Goal: Transaction & Acquisition: Purchase product/service

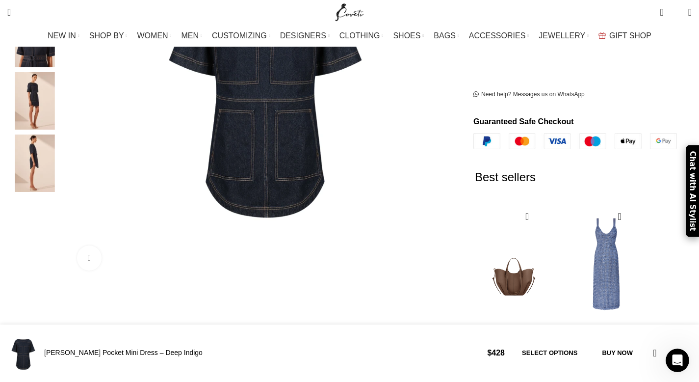
scroll to position [372, 0]
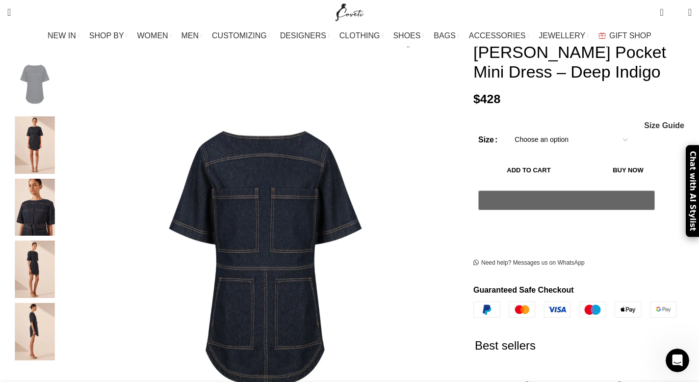
scroll to position [155, 0]
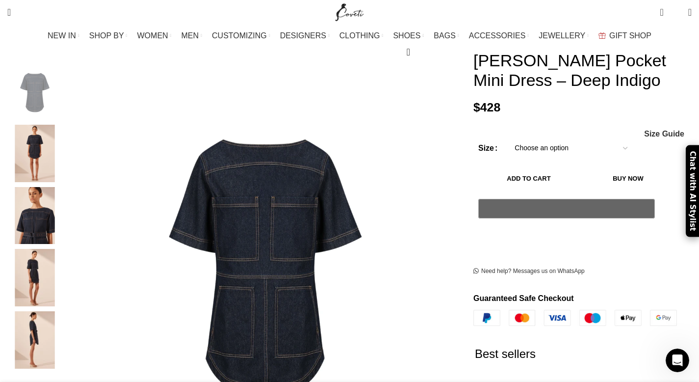
click at [65, 272] on img "4 / 5" at bounding box center [35, 277] width 60 height 57
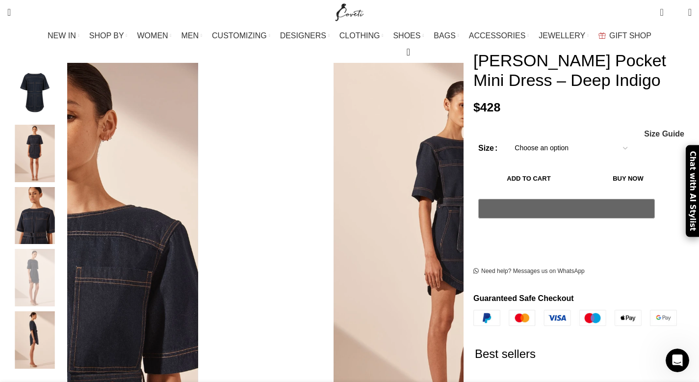
scroll to position [0, 310]
click at [65, 205] on img "3 / 5" at bounding box center [35, 215] width 60 height 57
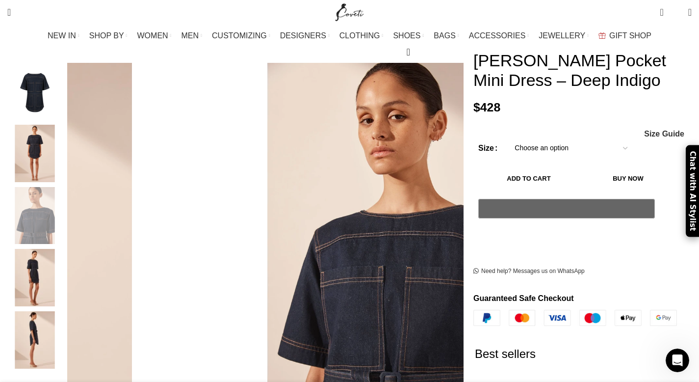
click at [65, 136] on img "2 / 5" at bounding box center [35, 153] width 60 height 57
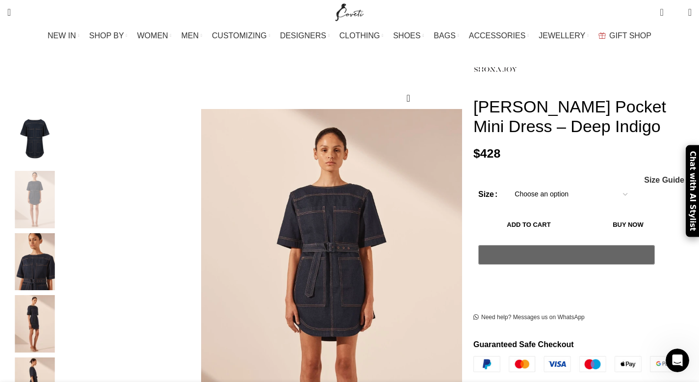
scroll to position [91, 0]
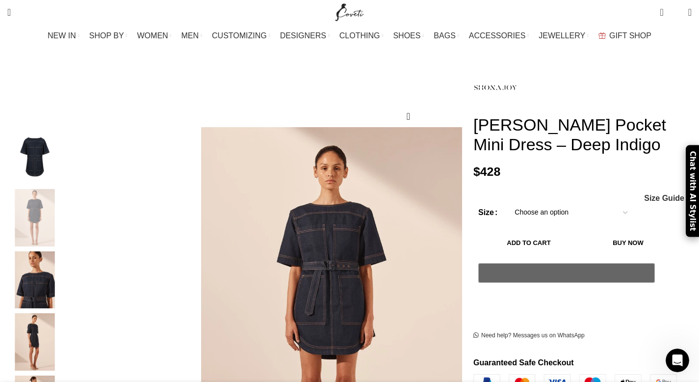
drag, startPoint x: 706, startPoint y: 53, endPoint x: 706, endPoint y: 45, distance: 7.9
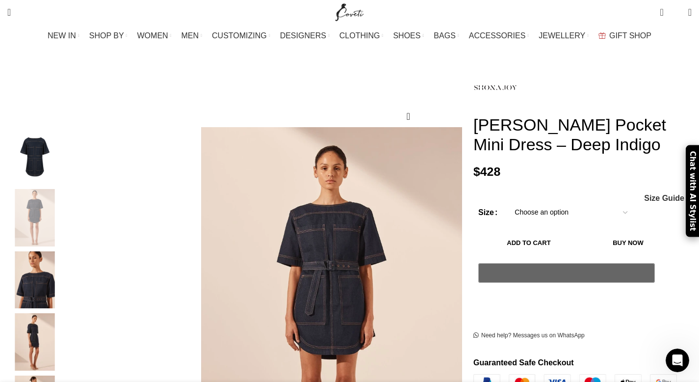
click at [512, 202] on select "Choose an option 4 UK 6 UK 8 UK 10 UK 12 UK 14 UK 16 UK 18 UK" at bounding box center [571, 212] width 128 height 21
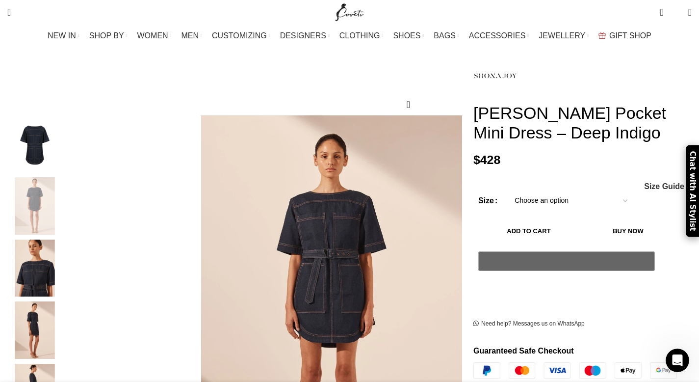
scroll to position [0, 723]
click at [348, 10] on img "Site logo" at bounding box center [349, 12] width 33 height 25
